Goal: Submit feedback/report problem: Submit feedback/report problem

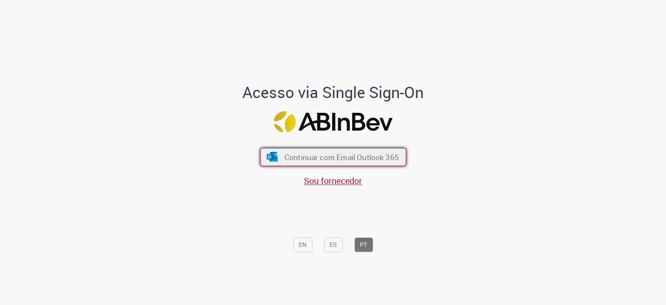
click at [374, 158] on span "Continuar com Email Outlook 365" at bounding box center [341, 157] width 114 height 10
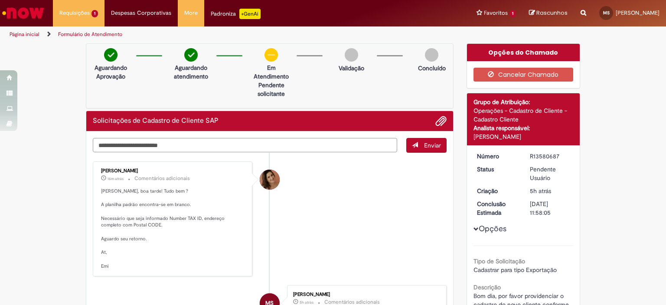
click at [330, 143] on textarea "Digite sua mensagem aqui..." at bounding box center [245, 145] width 304 height 15
click at [436, 118] on span "Adicionar anexos" at bounding box center [441, 121] width 10 height 10
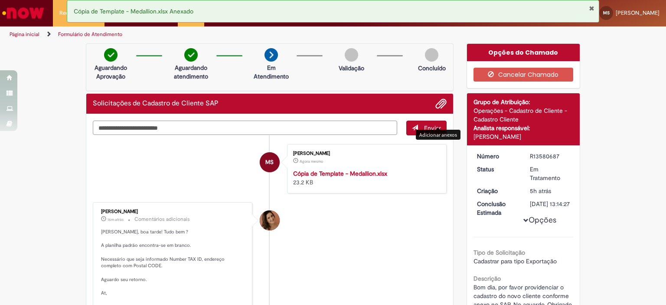
click at [348, 128] on textarea "Digite sua mensagem aqui..." at bounding box center [245, 127] width 304 height 15
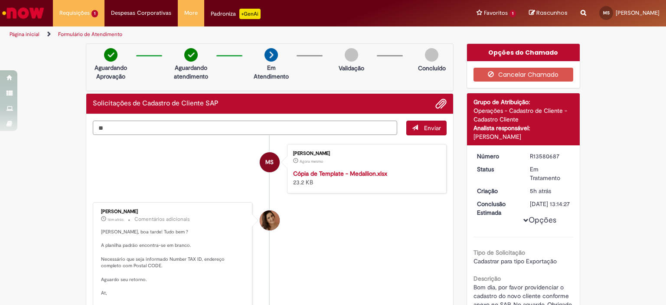
type textarea "*"
type textarea "**********"
